Goal: Check status

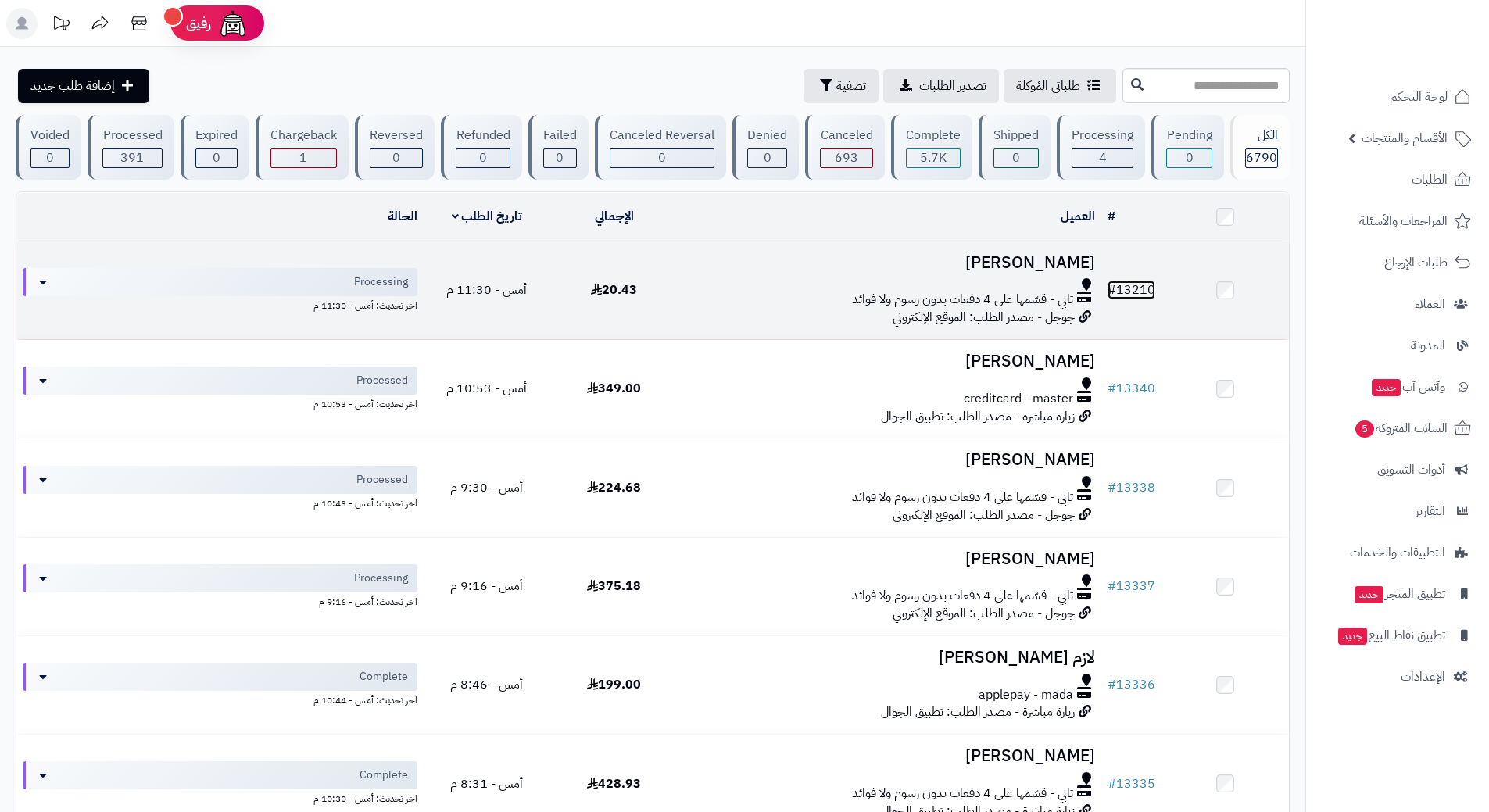
click at [1140, 282] on link "# 13210" at bounding box center [1131, 290] width 48 height 19
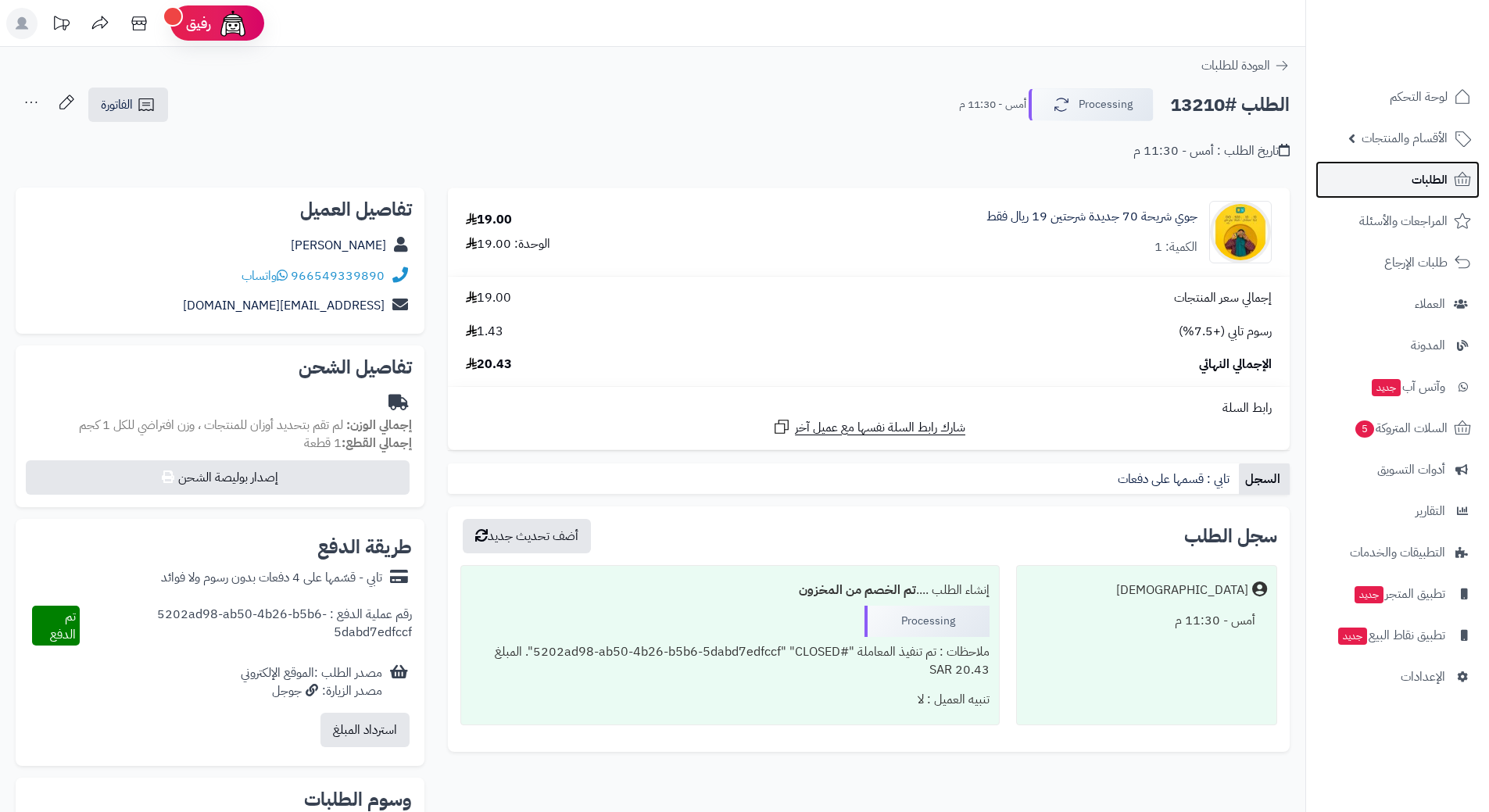
click at [1440, 181] on span "الطلبات" at bounding box center [1430, 179] width 36 height 22
